Goal: Entertainment & Leisure: Consume media (video, audio)

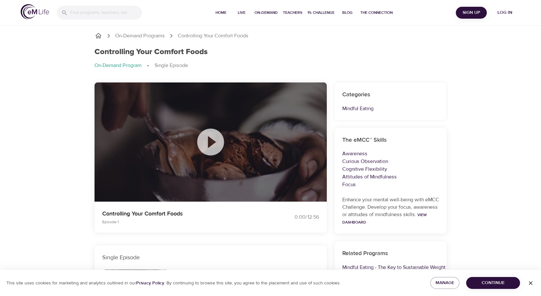
click at [210, 144] on icon at bounding box center [210, 142] width 32 height 32
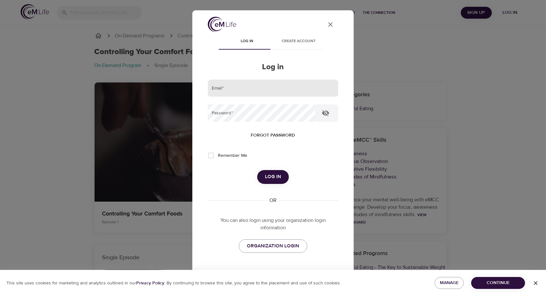
click at [214, 89] on input "email" at bounding box center [273, 88] width 130 height 17
type input "martha.munoz@hhs.sccgov.org"
click at [269, 180] on span "Log in" at bounding box center [273, 177] width 16 height 8
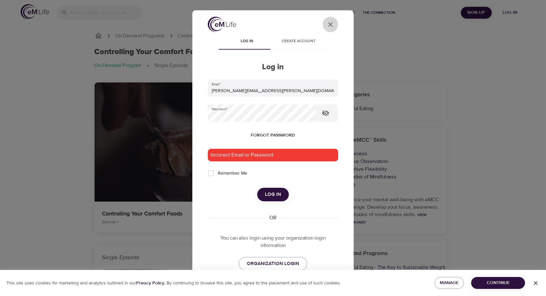
click at [327, 24] on icon "User Profile" at bounding box center [330, 25] width 8 height 8
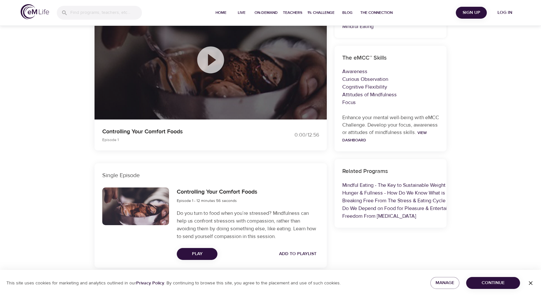
scroll to position [85, 0]
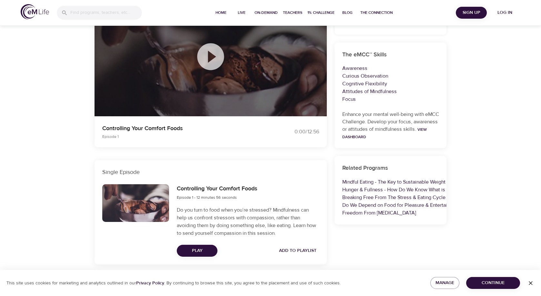
click at [145, 204] on div at bounding box center [135, 203] width 67 height 38
click at [202, 251] on span "Play" at bounding box center [197, 251] width 30 height 8
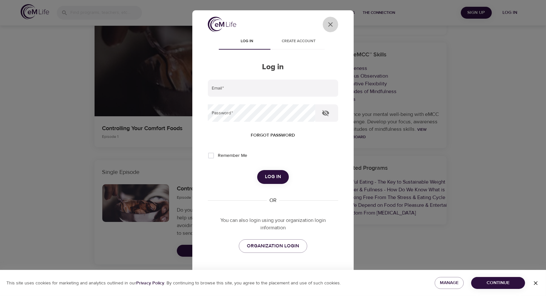
click at [328, 23] on icon "close" at bounding box center [330, 24] width 5 height 5
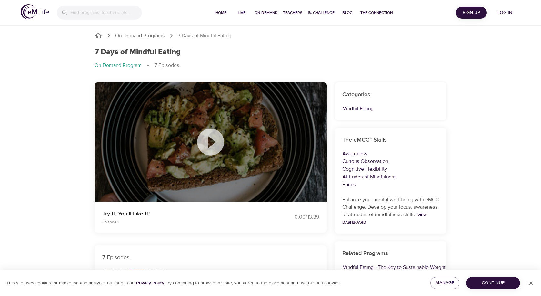
click at [211, 142] on icon at bounding box center [210, 142] width 32 height 32
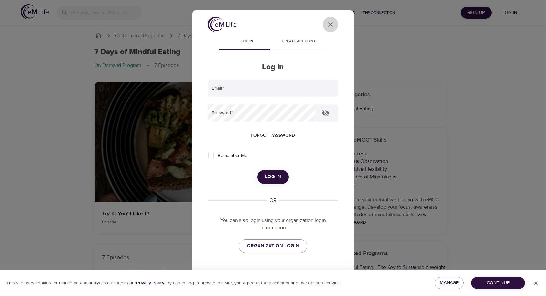
click at [326, 24] on icon "User Profile" at bounding box center [330, 25] width 8 height 8
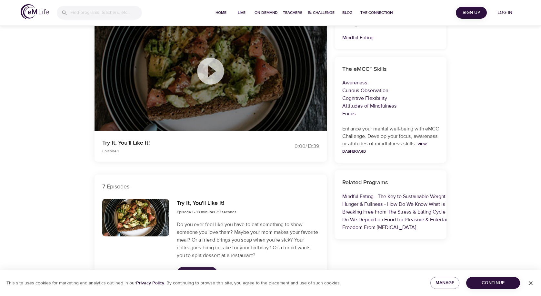
scroll to position [161, 0]
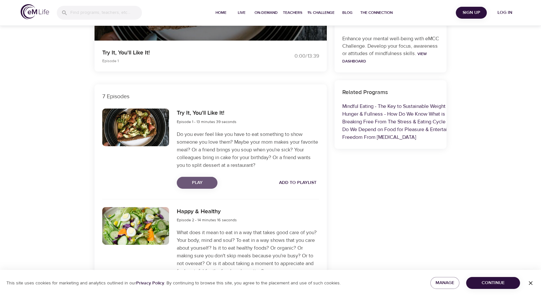
click at [192, 180] on span "Play" at bounding box center [197, 183] width 30 height 8
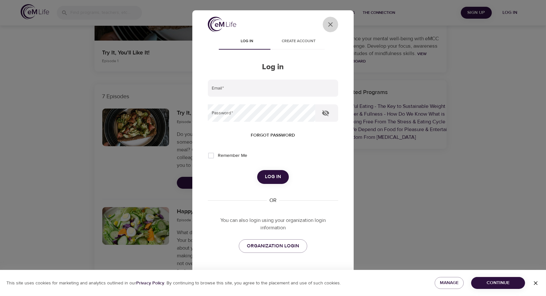
click at [326, 24] on icon "User Profile" at bounding box center [330, 25] width 8 height 8
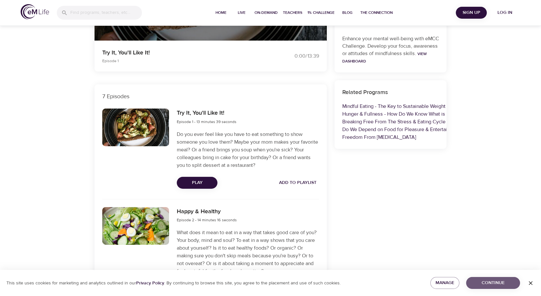
click at [496, 284] on span "Continue" at bounding box center [493, 283] width 44 height 8
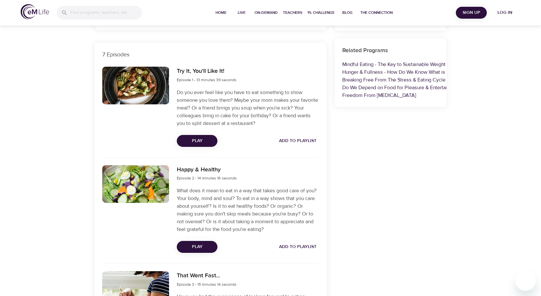
scroll to position [290, 0]
